Goal: Information Seeking & Learning: Learn about a topic

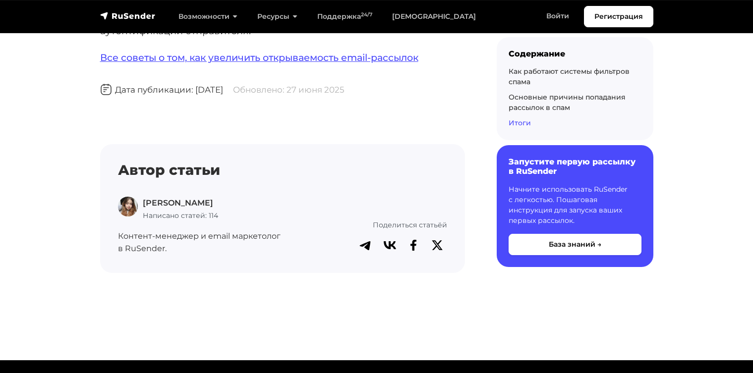
scroll to position [6152, 0]
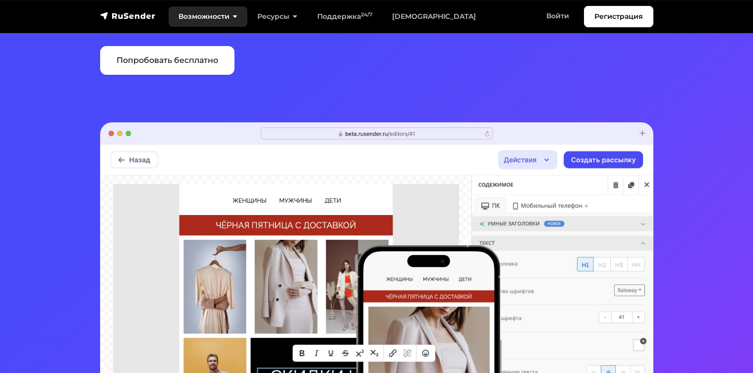
scroll to position [151, 0]
